Goal: Find contact information: Find contact information

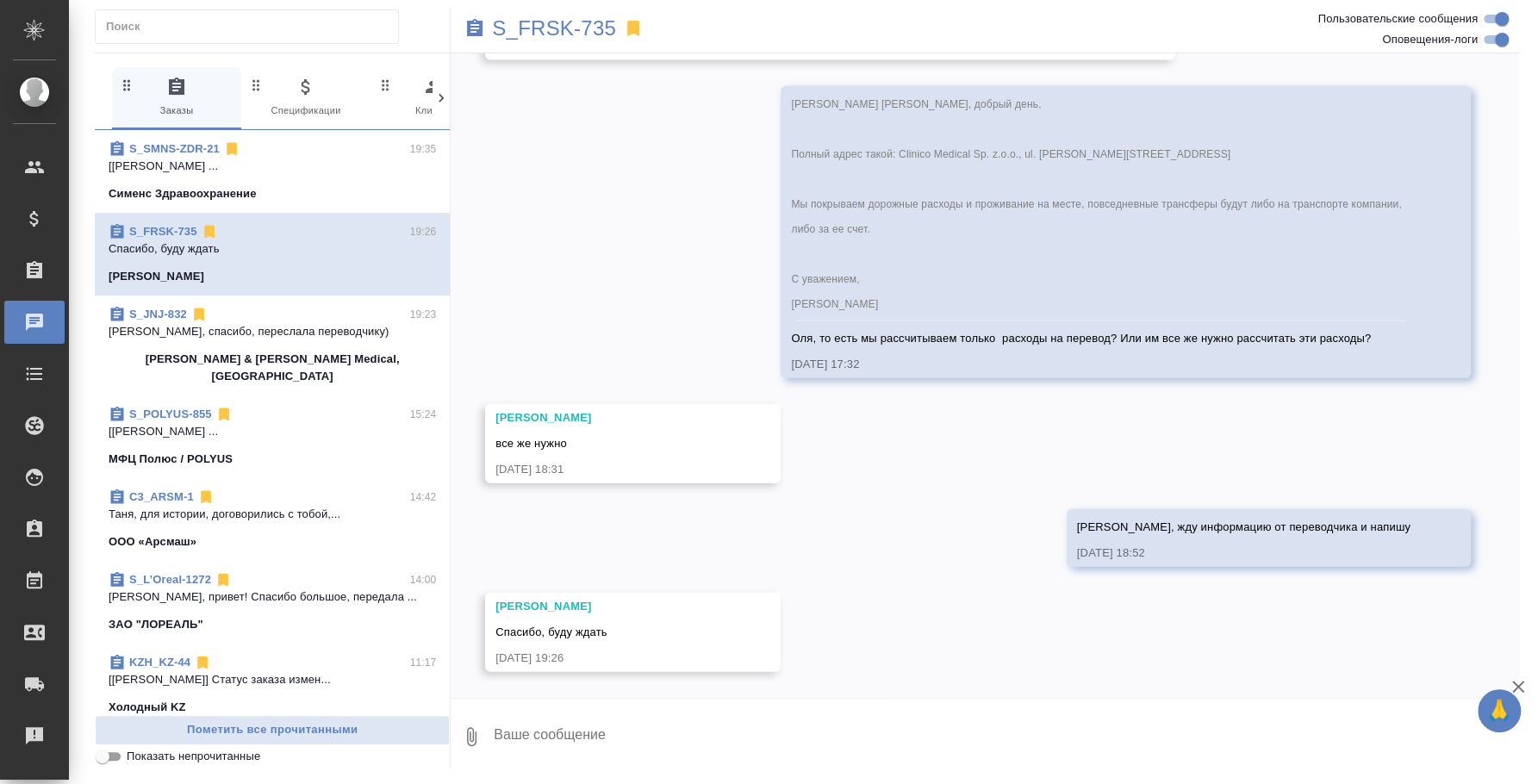
scroll to position [2482, 0]
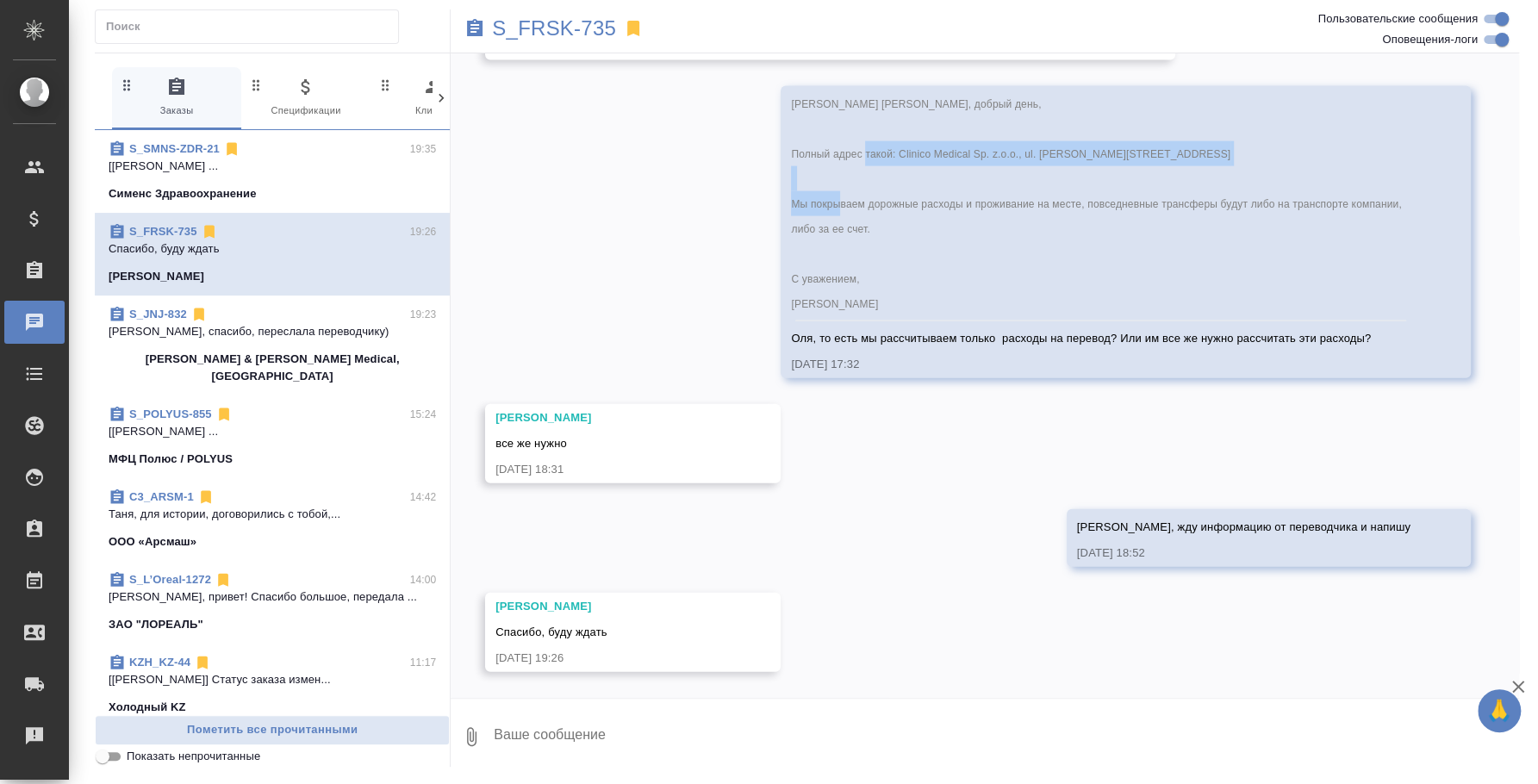
drag, startPoint x: 894, startPoint y: 150, endPoint x: 1288, endPoint y: 155, distance: 394.0
click at [1288, 155] on div "[PERSON_NAME] [PERSON_NAME], добрый день, Полный адрес такой: Clinico Medical S…" at bounding box center [1101, 206] width 619 height 230
copy span "Clinico Medical Sp. z.o.o., ul. [PERSON_NAME][STREET_ADDRESS]"
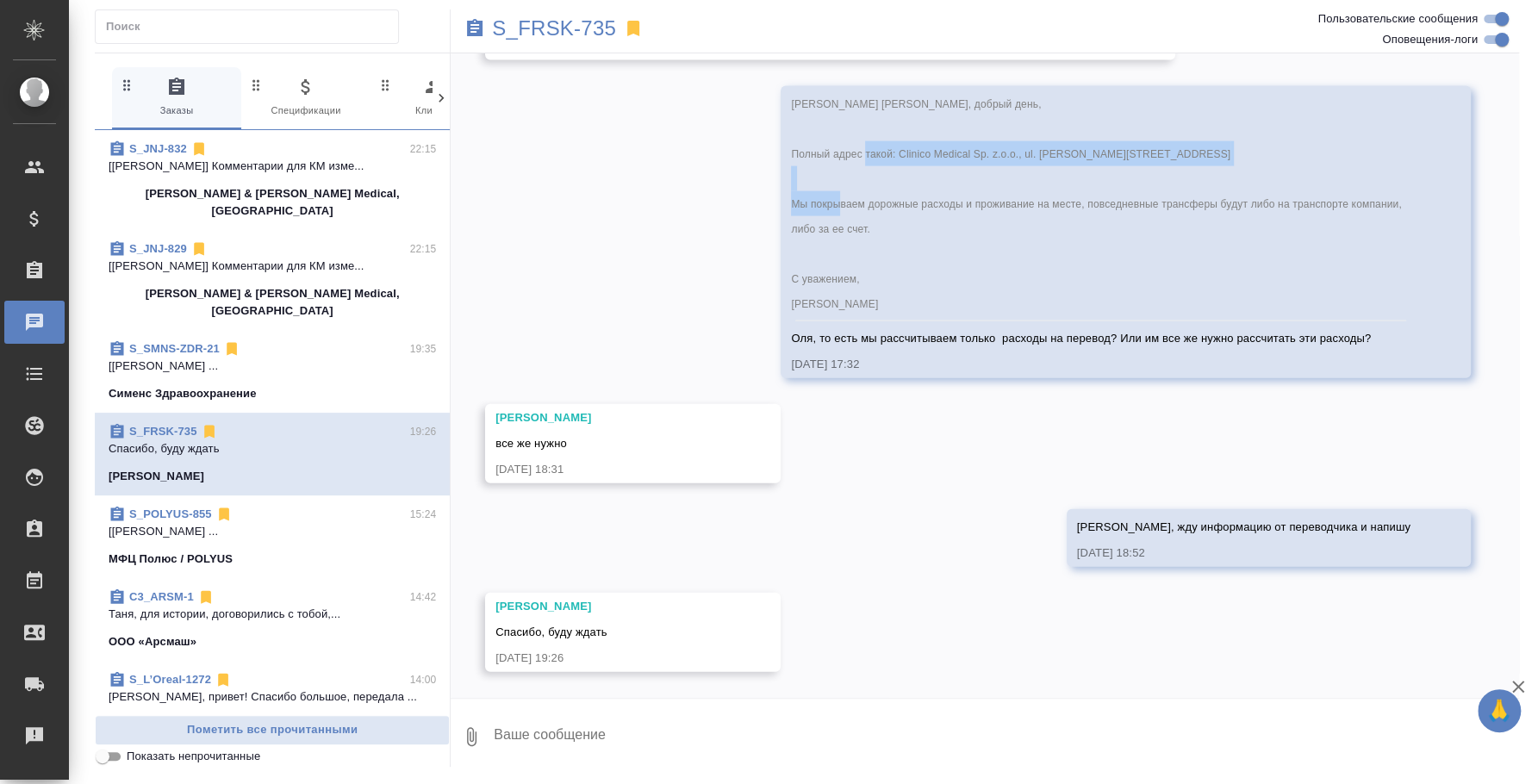
click at [1110, 147] on span "[PERSON_NAME] [PERSON_NAME], добрый день, Полный адрес такой: Clinico Medical S…" at bounding box center [1098, 204] width 613 height 212
drag, startPoint x: 894, startPoint y: 145, endPoint x: 1112, endPoint y: 160, distance: 218.5
click at [1112, 160] on div "[PERSON_NAME] [PERSON_NAME], добрый день, Полный адрес такой: Clinico Medical S…" at bounding box center [1101, 206] width 619 height 230
copy span "Clinico Medical Sp. z.o.o., ul. [PERSON_NAME] 1"
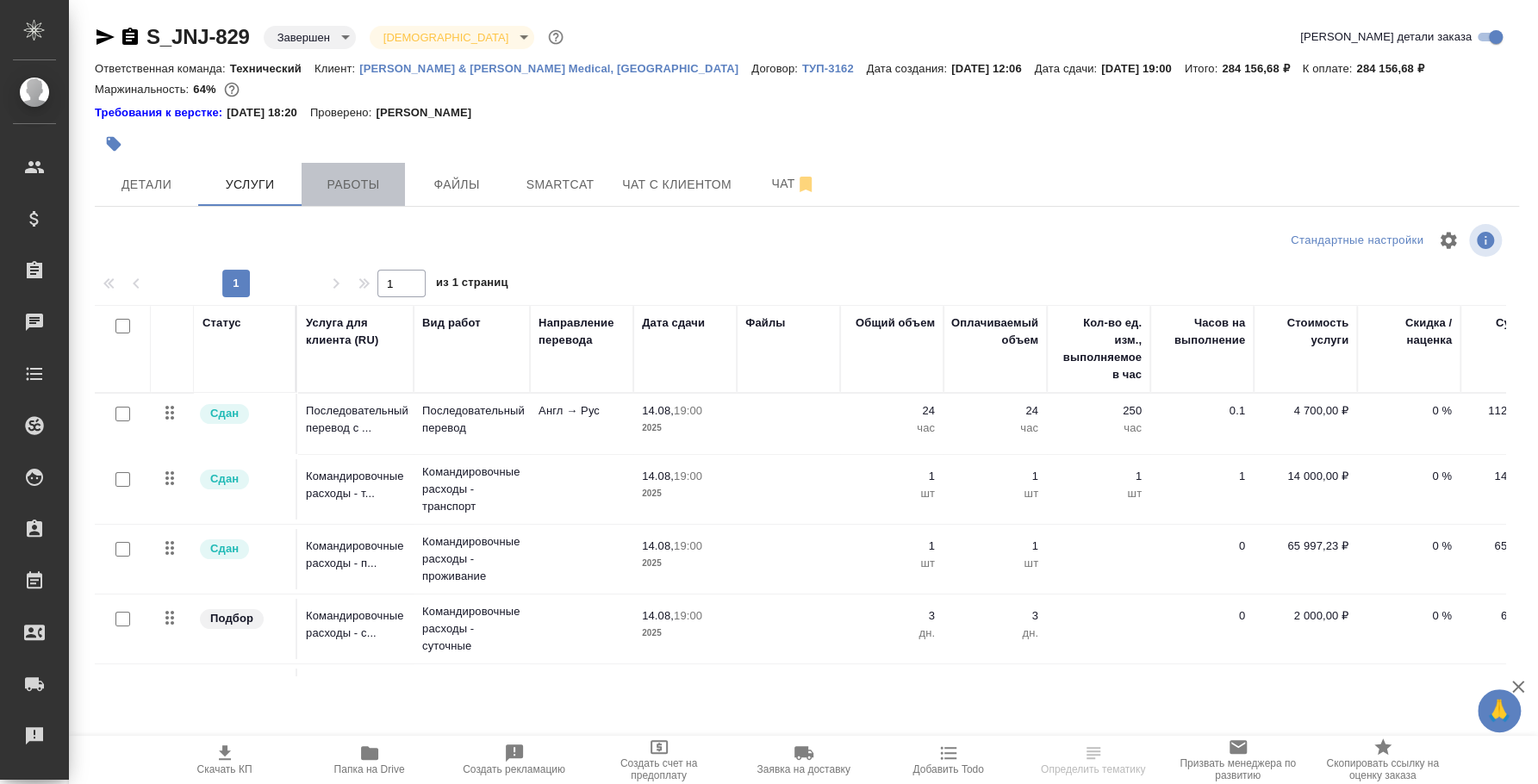
click at [312, 194] on span "Работы" at bounding box center [353, 185] width 83 height 22
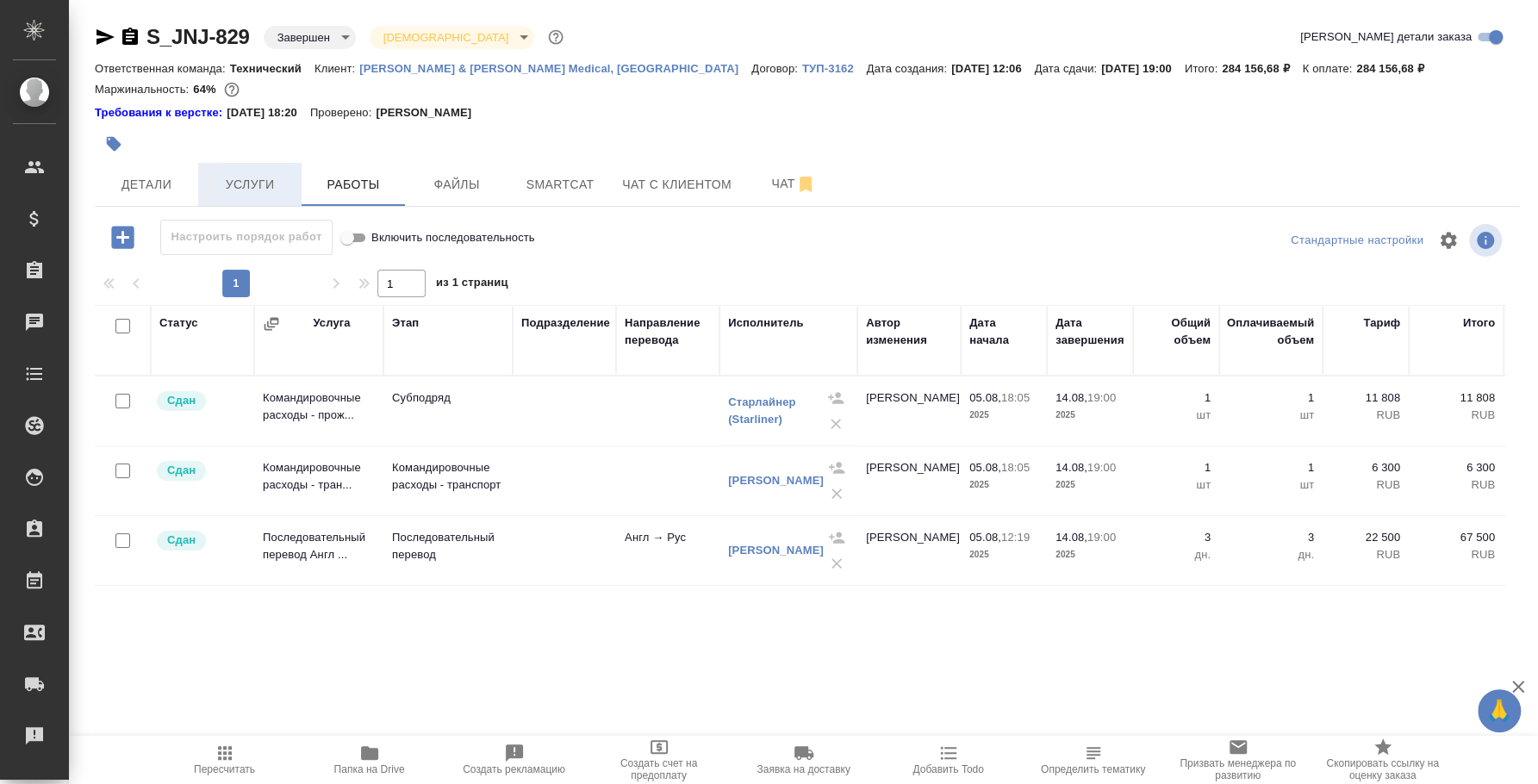
click at [198, 186] on button "Услуги" at bounding box center [250, 184] width 103 height 43
click at [165, 181] on span "Детали" at bounding box center [146, 185] width 83 height 22
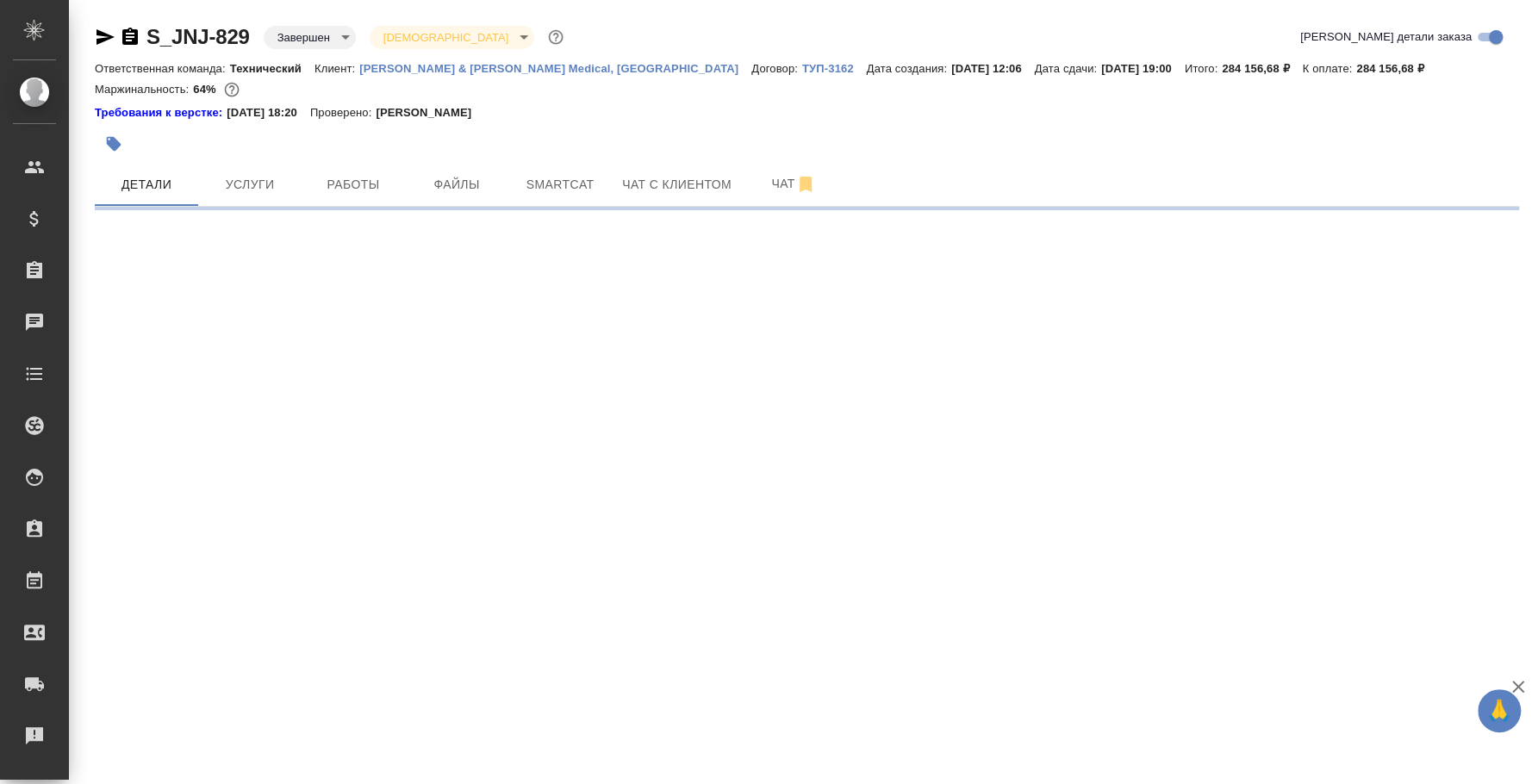
select select "RU"
